Goal: Navigation & Orientation: Find specific page/section

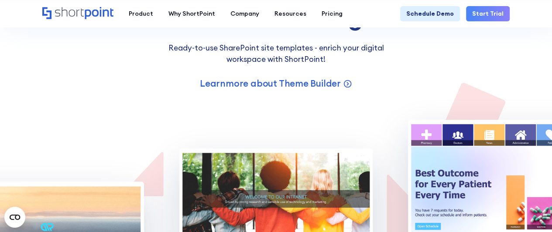
scroll to position [5553, 0]
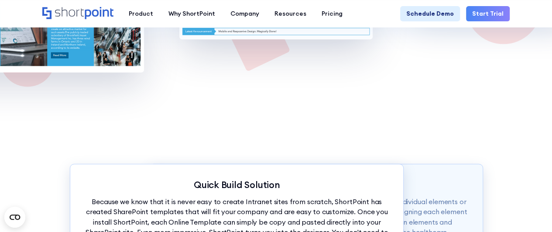
click at [101, 13] on icon "Home" at bounding box center [77, 13] width 71 height 12
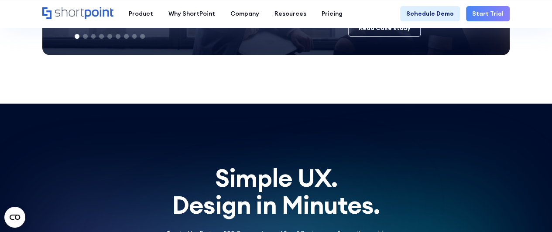
scroll to position [3444, 0]
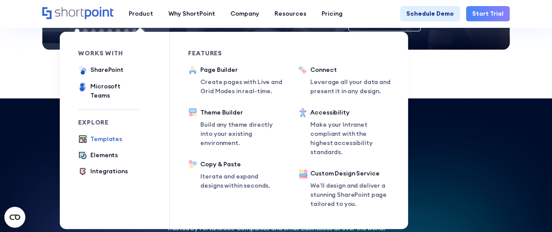
click at [106, 135] on div "Templates" at bounding box center [106, 139] width 32 height 9
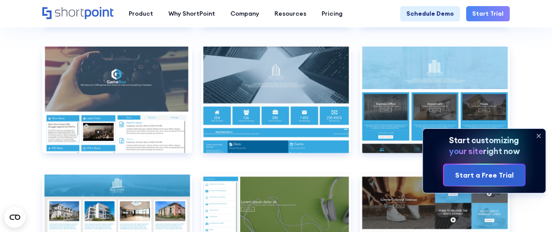
scroll to position [4632, 0]
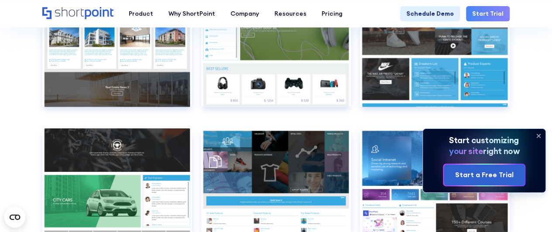
click at [540, 136] on icon at bounding box center [538, 136] width 14 height 14
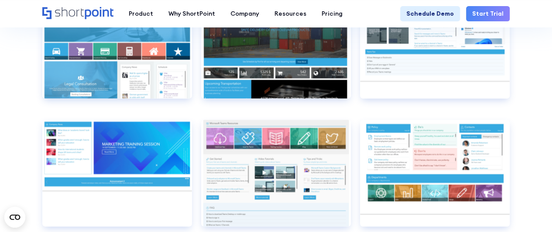
scroll to position [3847, 0]
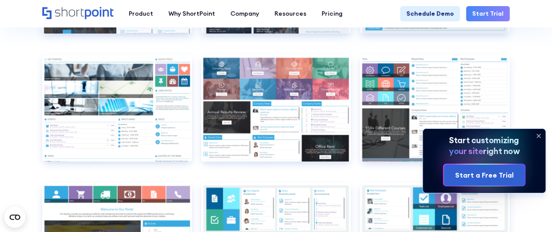
scroll to position [3504, 0]
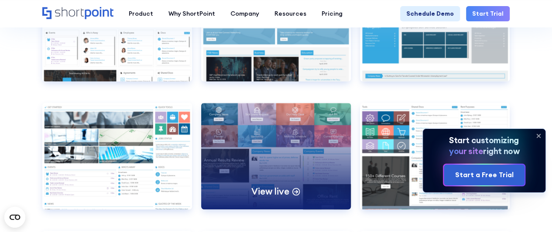
click at [292, 133] on div "View live" at bounding box center [276, 156] width 150 height 107
